Goal: Task Accomplishment & Management: Manage account settings

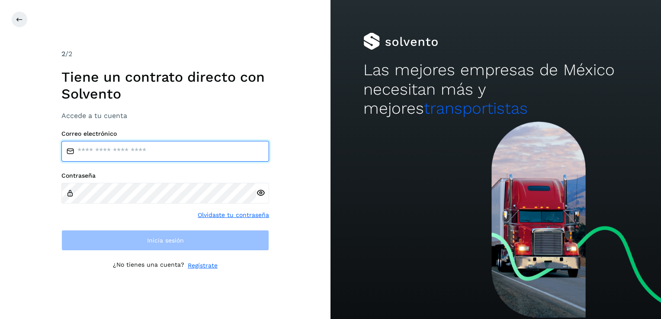
type input "**********"
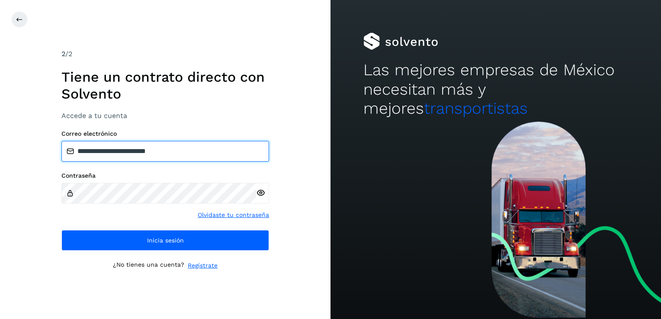
click at [148, 144] on input "**********" at bounding box center [165, 151] width 208 height 21
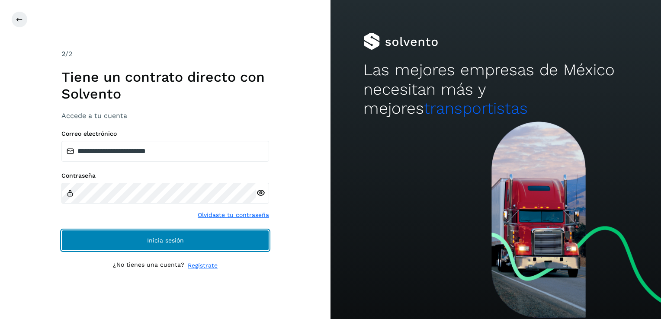
click at [160, 237] on span "Inicia sesión" at bounding box center [165, 240] width 37 height 6
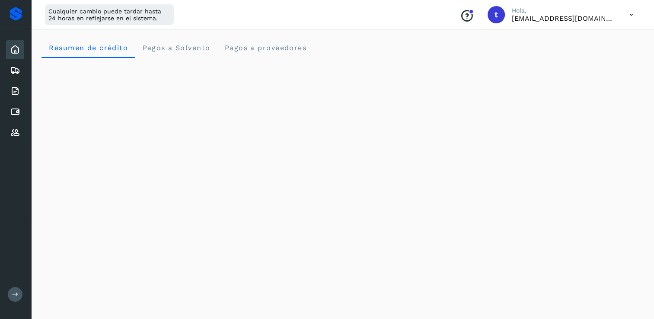
click at [474, 14] on icon "Conoce nuestros beneficios" at bounding box center [467, 16] width 14 height 14
